Goal: Information Seeking & Learning: Find specific fact

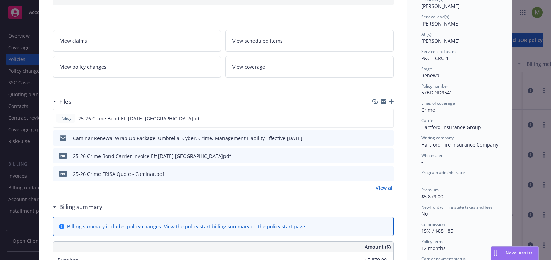
scroll to position [97, 0]
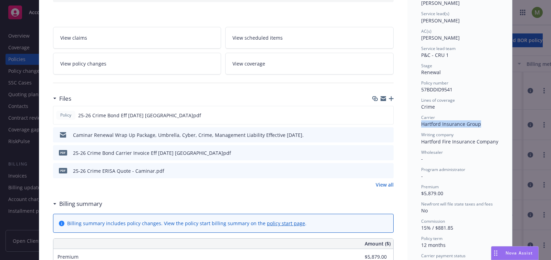
drag, startPoint x: 419, startPoint y: 124, endPoint x: 478, endPoint y: 123, distance: 59.2
click at [478, 123] on div "Carrier Hartford Insurance Group" at bounding box center [459, 120] width 77 height 13
copy span "Hartford Insurance Group"
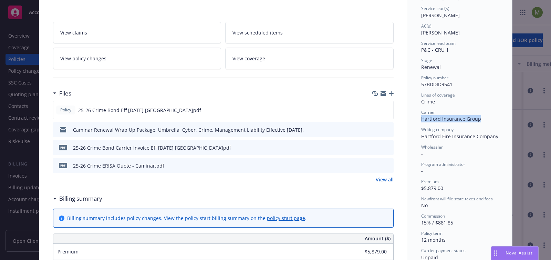
scroll to position [0, 0]
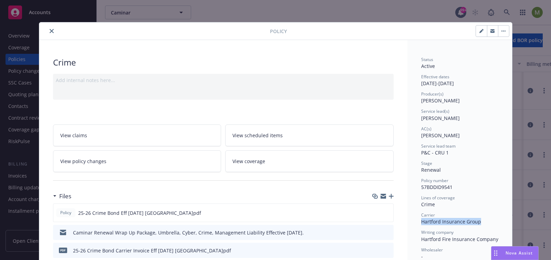
drag, startPoint x: 45, startPoint y: 32, endPoint x: 51, endPoint y: 31, distance: 5.9
click at [48, 32] on button "close" at bounding box center [52, 31] width 8 height 8
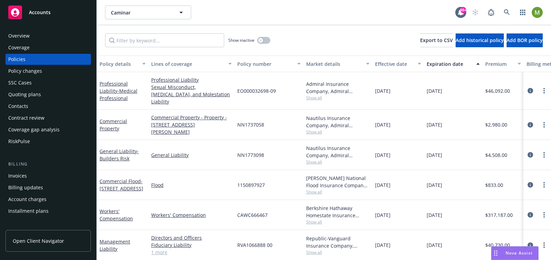
click at [316, 97] on span "Show all" at bounding box center [337, 98] width 63 height 6
click at [334, 84] on div "Admiral Insurance Company, Admiral Insurance Group ([PERSON_NAME] Corporation),…" at bounding box center [337, 87] width 63 height 14
click at [191, 35] on input "Filter by keyword..." at bounding box center [164, 40] width 119 height 14
paste input "Hartford Insurance Group"
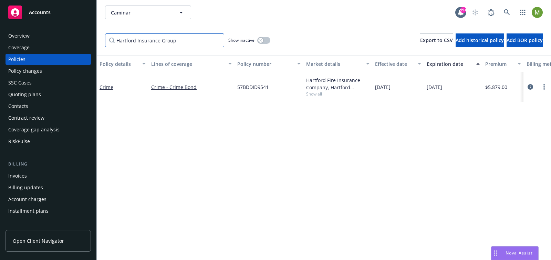
drag, startPoint x: 186, startPoint y: 40, endPoint x: 140, endPoint y: 41, distance: 45.8
click at [140, 41] on input "Hartford Insurance Group" at bounding box center [164, 40] width 119 height 14
type input "[GEOGRAPHIC_DATA]"
click at [264, 39] on button "button" at bounding box center [263, 40] width 13 height 7
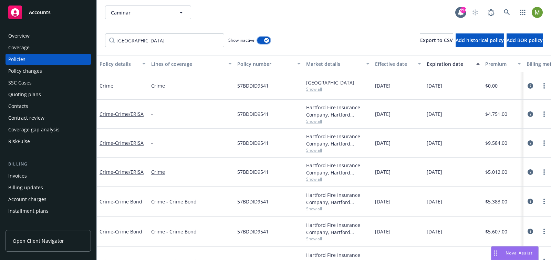
scroll to position [22, 0]
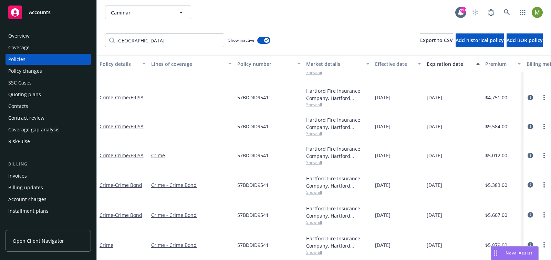
click at [438, 212] on span "[DATE]" at bounding box center [434, 214] width 15 height 7
drag, startPoint x: 454, startPoint y: 209, endPoint x: 375, endPoint y: 191, distance: 80.9
click at [376, 210] on div "Crime - Crime Bond Crime - Crime Bond 57BDDID9541 Hartford Fire Insurance Compa…" at bounding box center [429, 215] width 665 height 30
click at [259, 40] on button "button" at bounding box center [263, 40] width 13 height 7
